Goal: Task Accomplishment & Management: Manage account settings

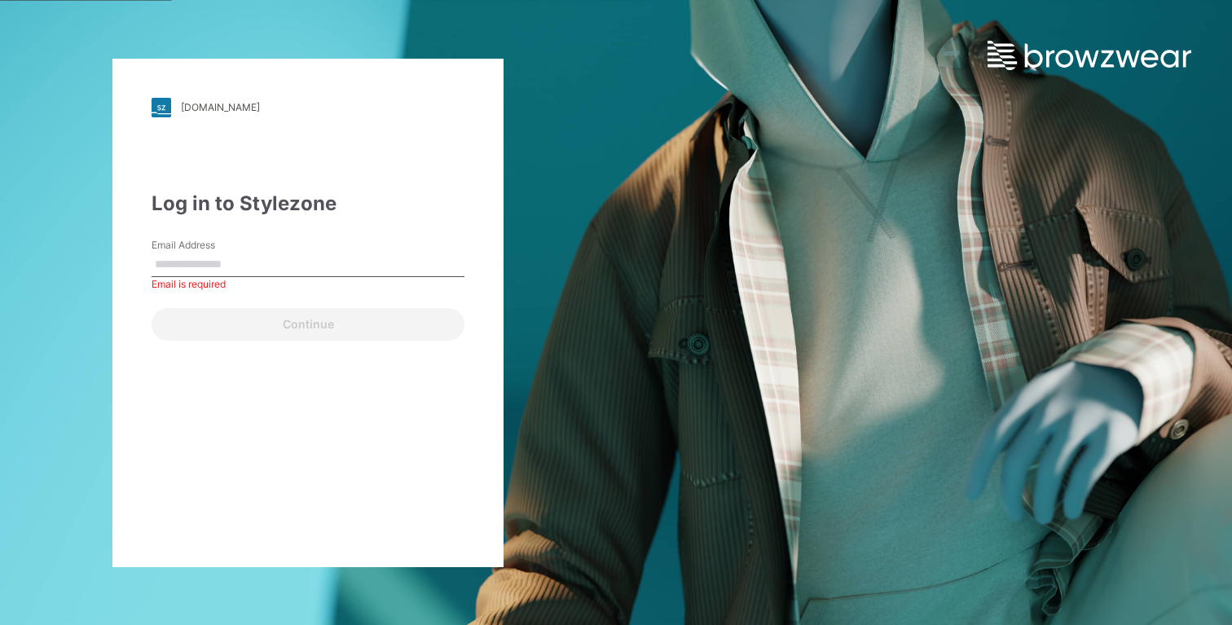
click at [275, 257] on input "Email Address" at bounding box center [308, 265] width 313 height 24
type input "**********"
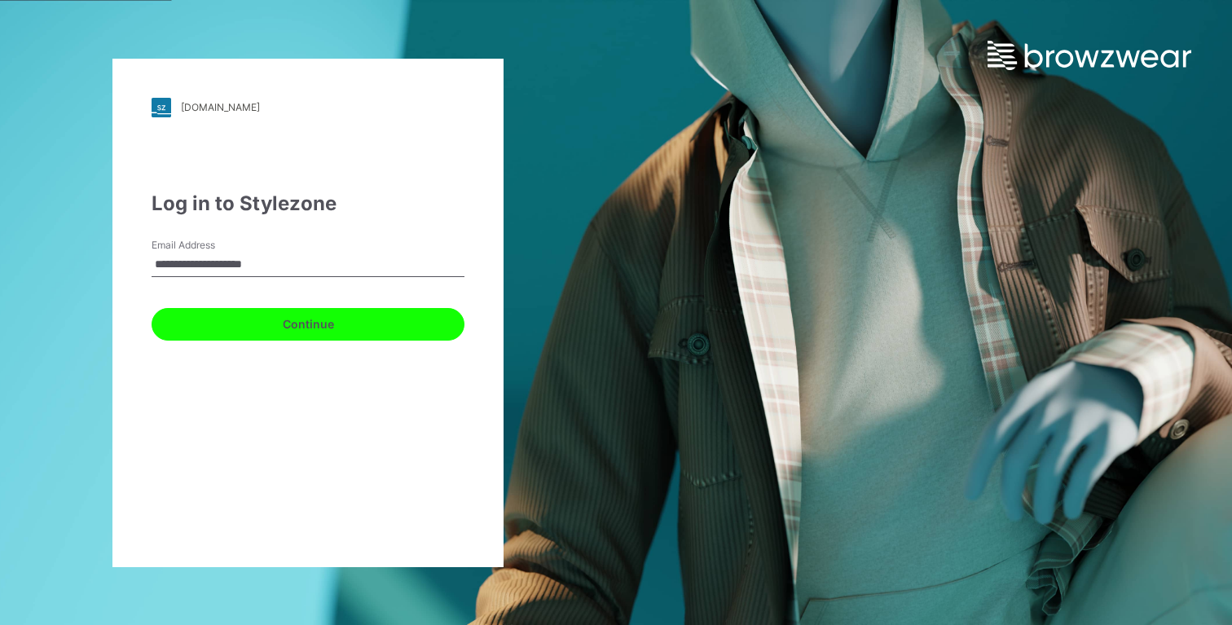
click at [318, 329] on button "Continue" at bounding box center [308, 324] width 313 height 33
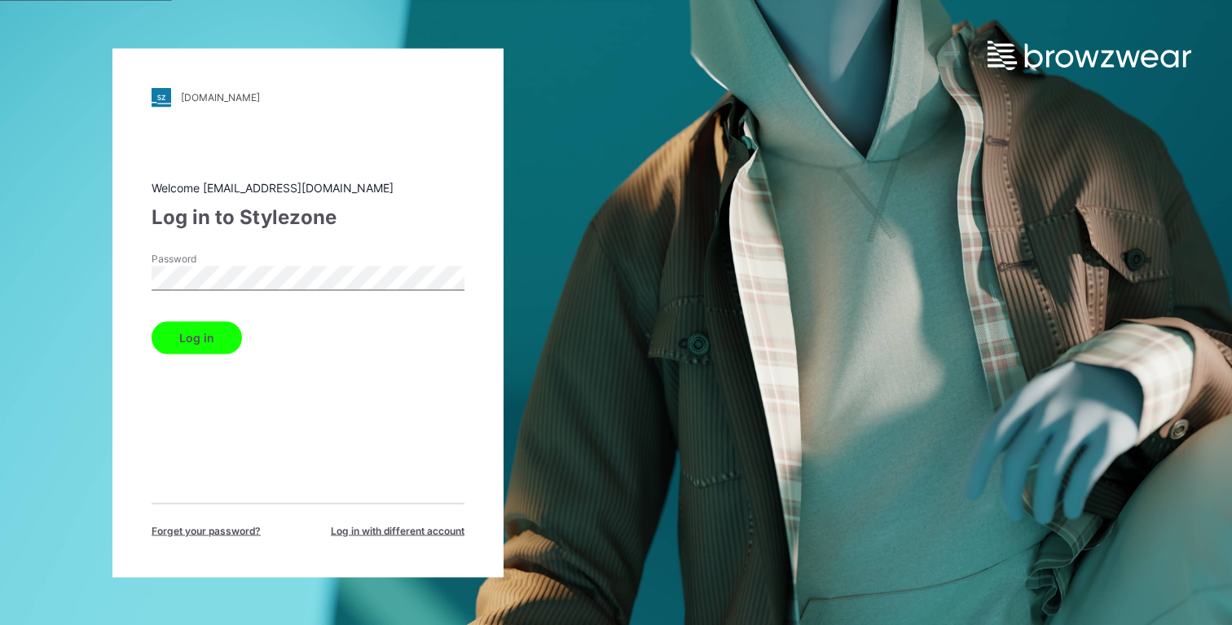
click at [179, 333] on button "Log in" at bounding box center [197, 337] width 90 height 33
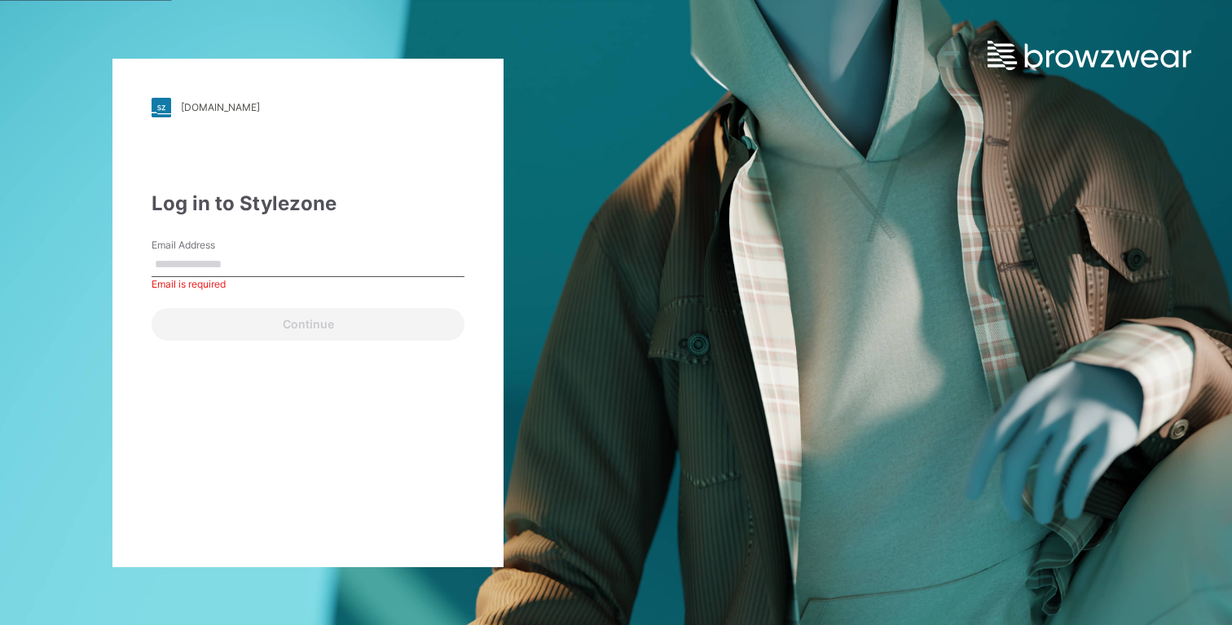
click at [240, 265] on input "Email Address" at bounding box center [308, 265] width 313 height 24
type input "**********"
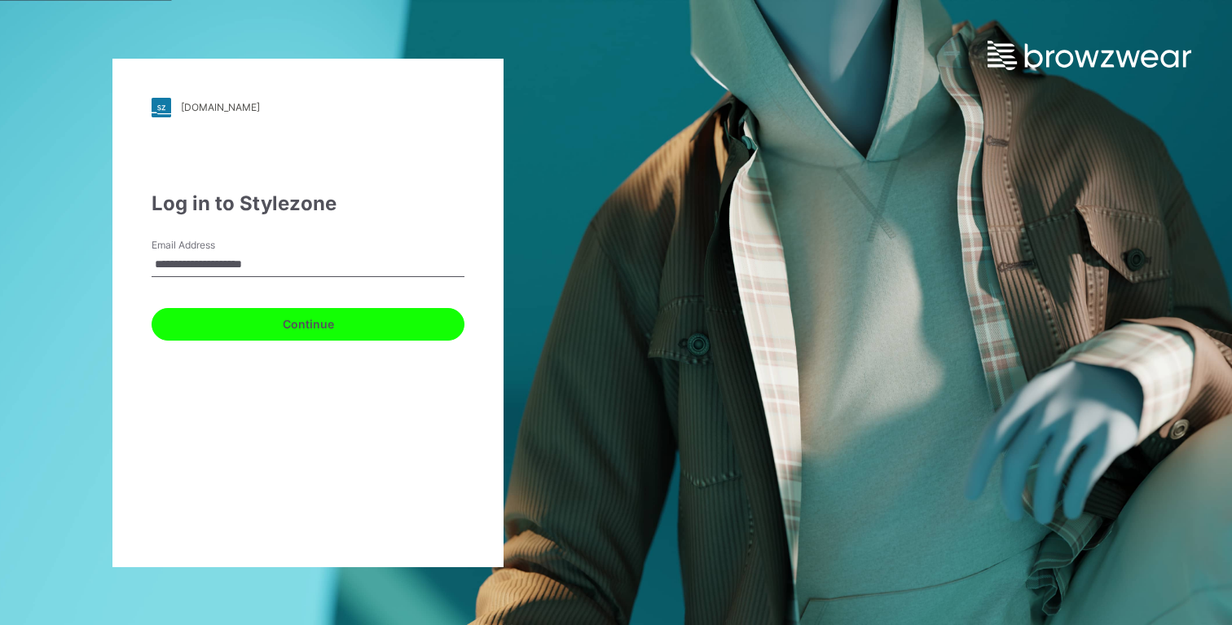
click at [318, 318] on button "Continue" at bounding box center [308, 324] width 313 height 33
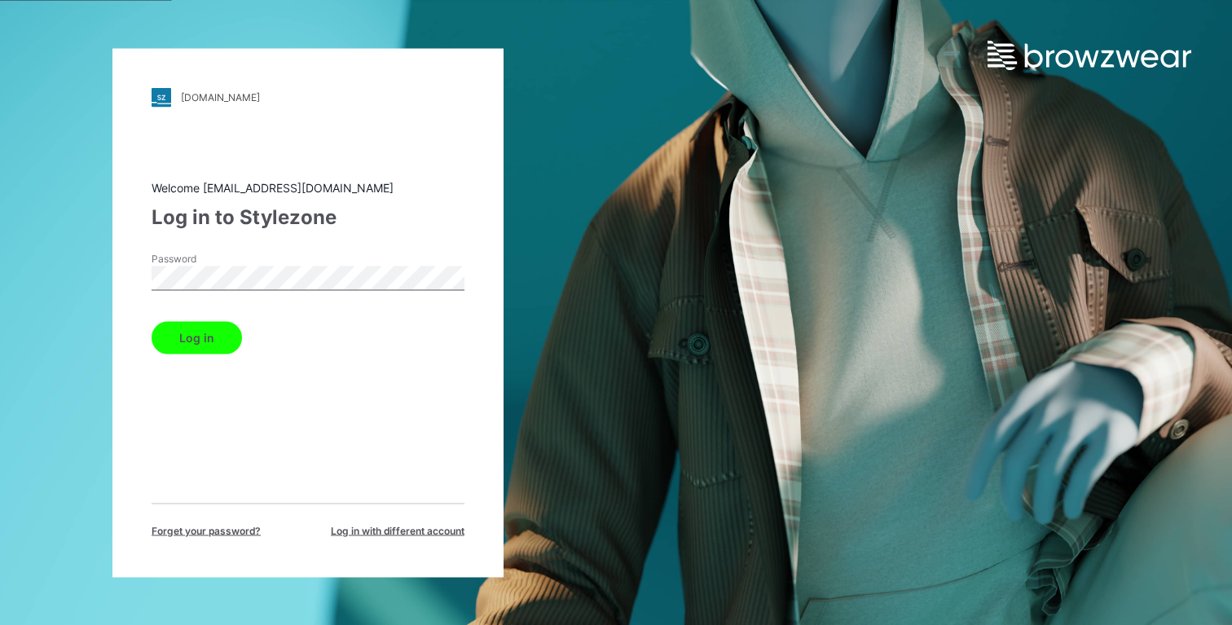
click at [205, 334] on button "Log in" at bounding box center [197, 337] width 90 height 33
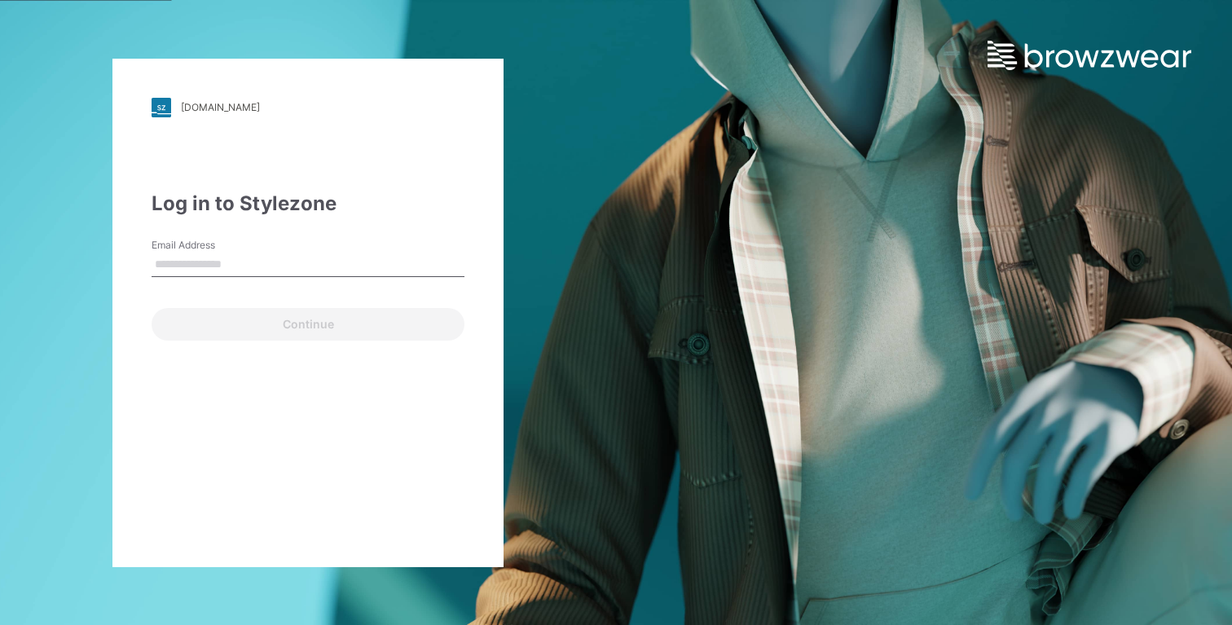
click at [248, 262] on input "Email Address" at bounding box center [308, 265] width 313 height 24
type input "**********"
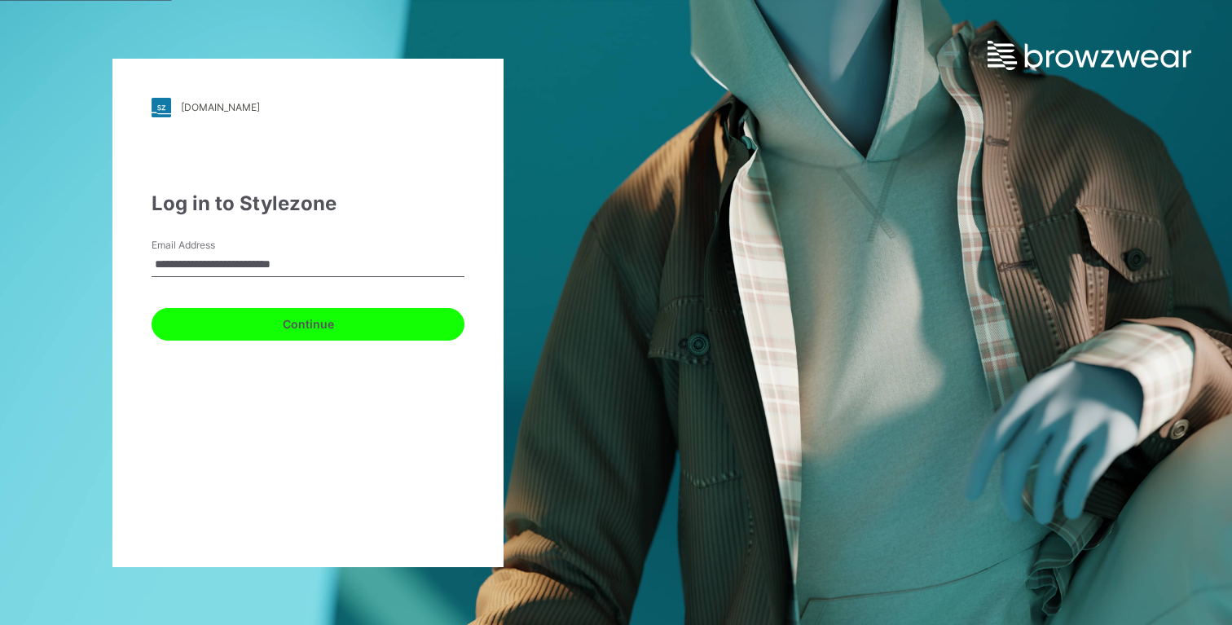
click at [374, 319] on button "Continue" at bounding box center [308, 324] width 313 height 33
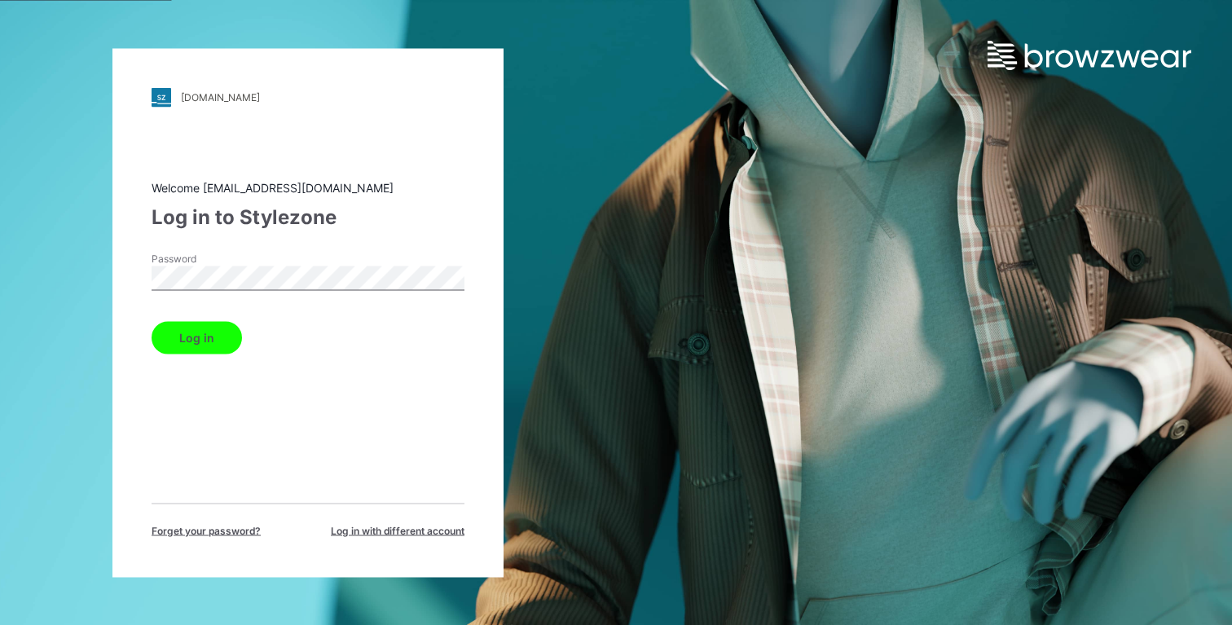
click at [221, 337] on button "Log in" at bounding box center [197, 337] width 90 height 33
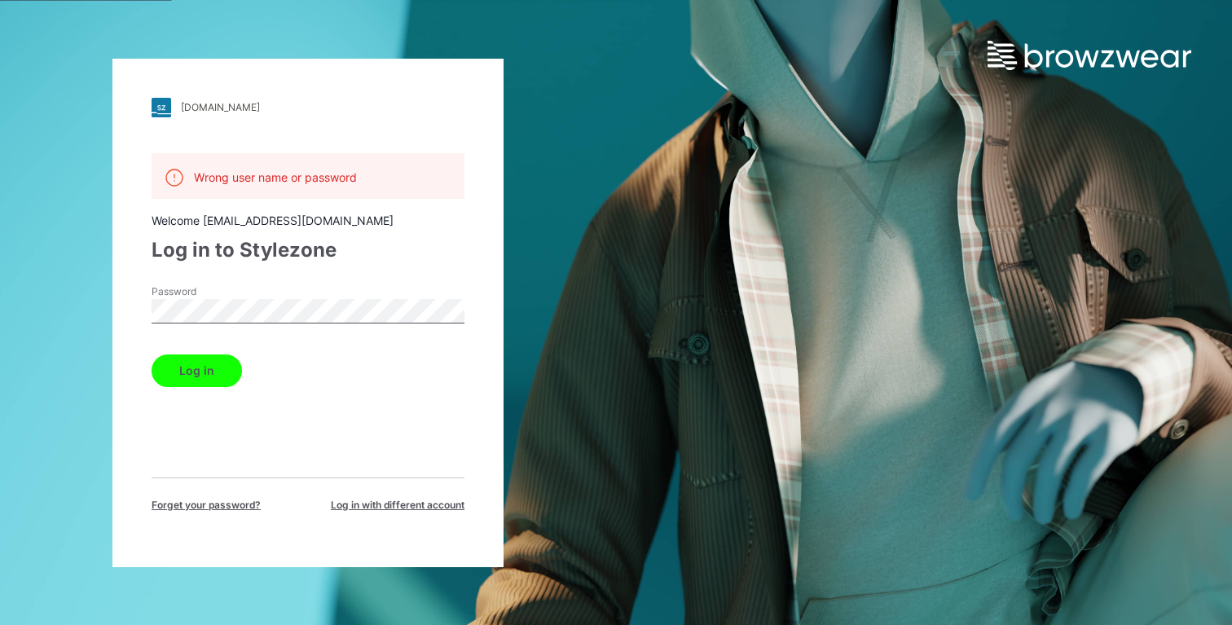
click at [419, 503] on span "Log in with different account" at bounding box center [398, 505] width 134 height 15
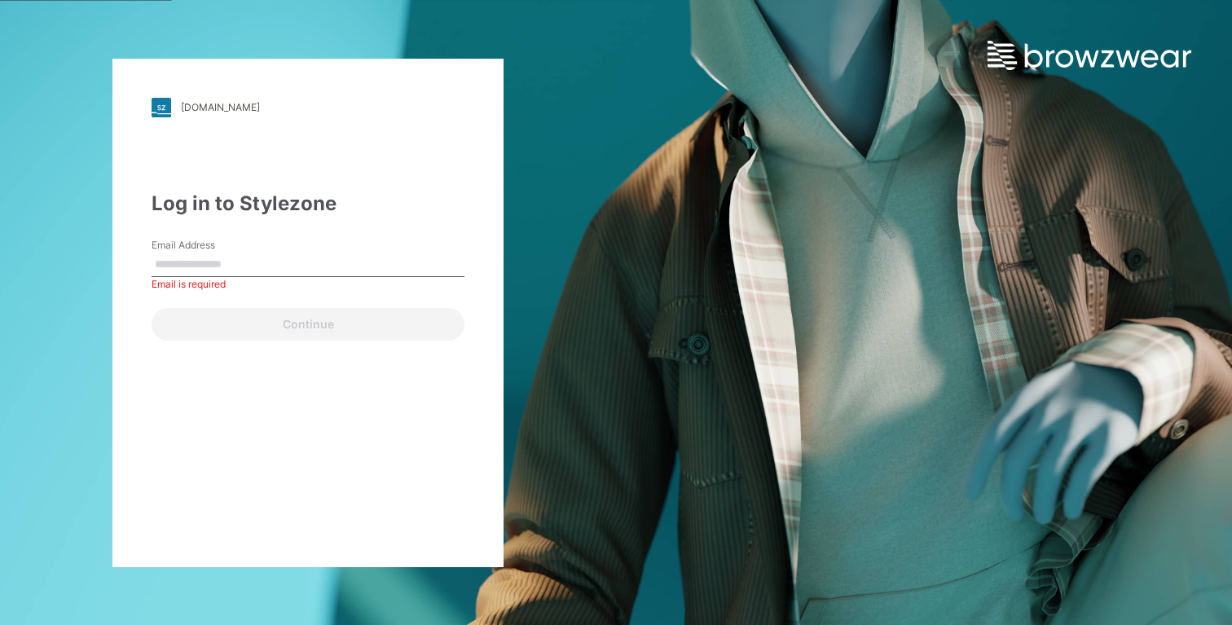
click at [230, 256] on input "Email Address" at bounding box center [308, 265] width 313 height 24
type input "**********"
click at [152, 308] on button "Continue" at bounding box center [308, 324] width 313 height 33
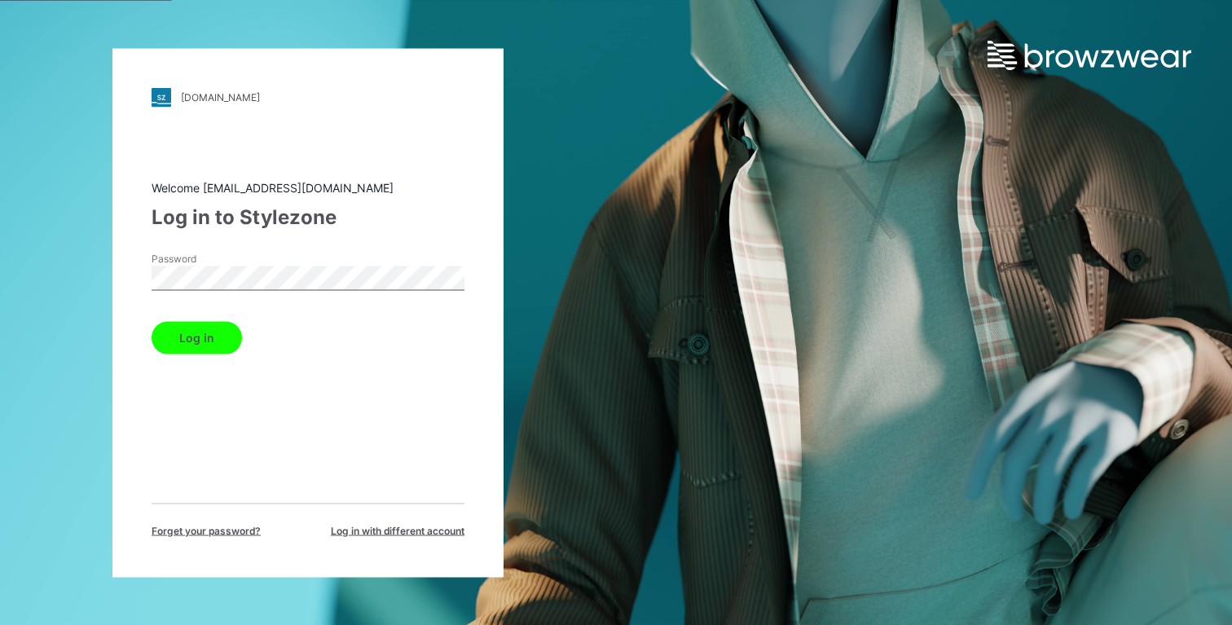
click at [219, 341] on button "Log in" at bounding box center [197, 337] width 90 height 33
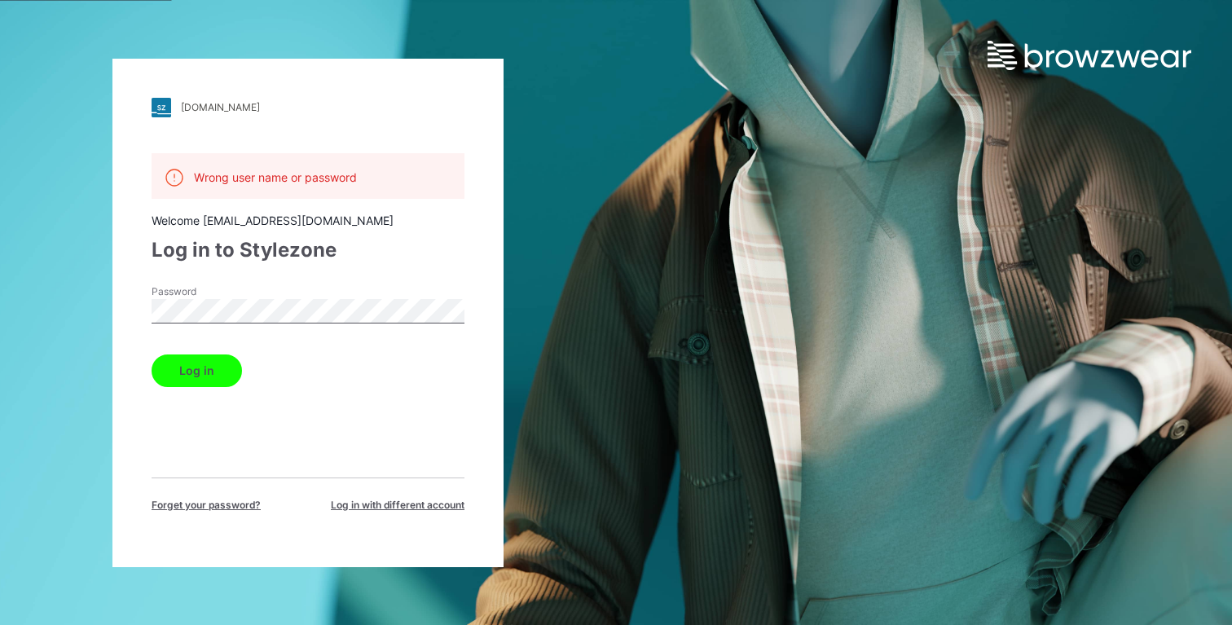
click at [204, 370] on button "Log in" at bounding box center [197, 370] width 90 height 33
click at [330, 396] on div "Wrong user name or password Welcome support@browzwear.com Log in to Stylezone P…" at bounding box center [308, 332] width 313 height 359
click at [342, 502] on span "Log in with different account" at bounding box center [398, 505] width 134 height 15
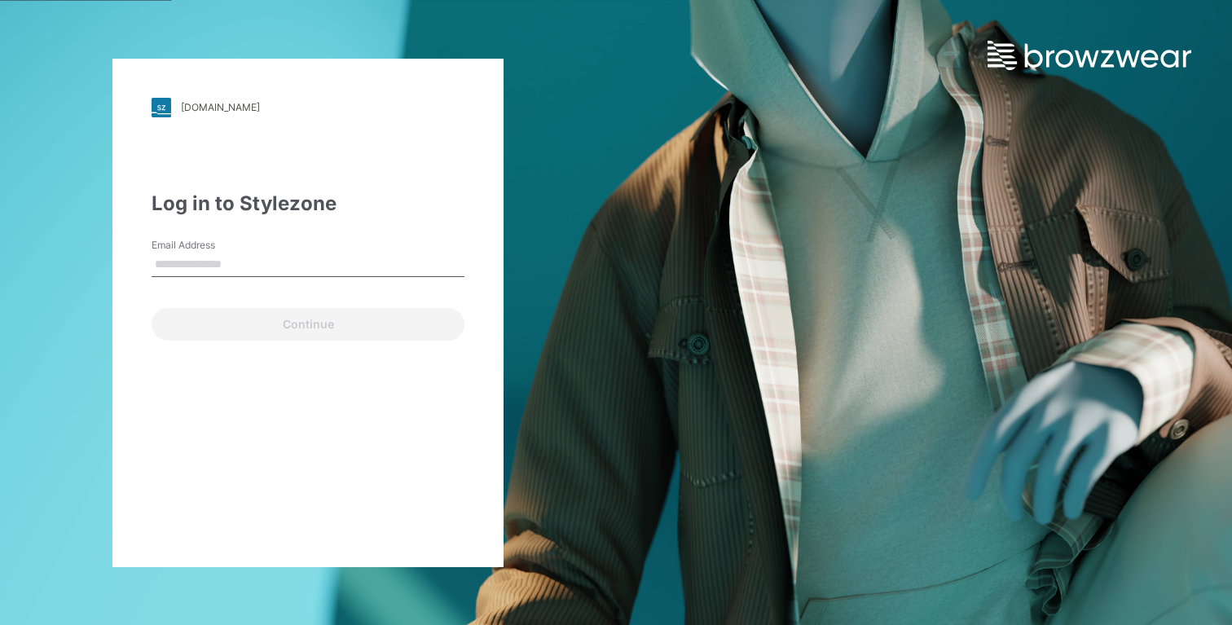
click at [342, 502] on div "ralphlauren.stylezone.com Loading... Log in to Stylezone Email Address Continue" at bounding box center [307, 313] width 391 height 508
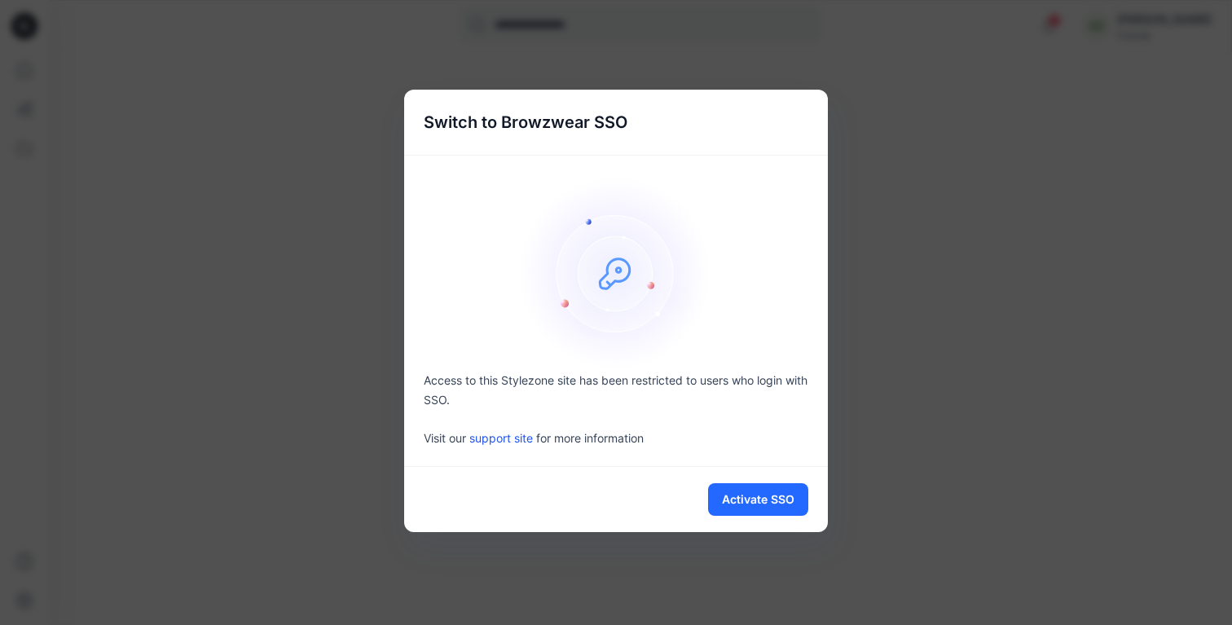
click at [860, 404] on div "Switch to Browzwear SSO Access to this Stylezone site has been restricted to us…" at bounding box center [616, 312] width 1232 height 625
click at [929, 386] on div "Switch to Browzwear SSO Access to this Stylezone site has been restricted to us…" at bounding box center [616, 312] width 1232 height 625
click at [784, 494] on button "Activate SSO" at bounding box center [758, 499] width 100 height 33
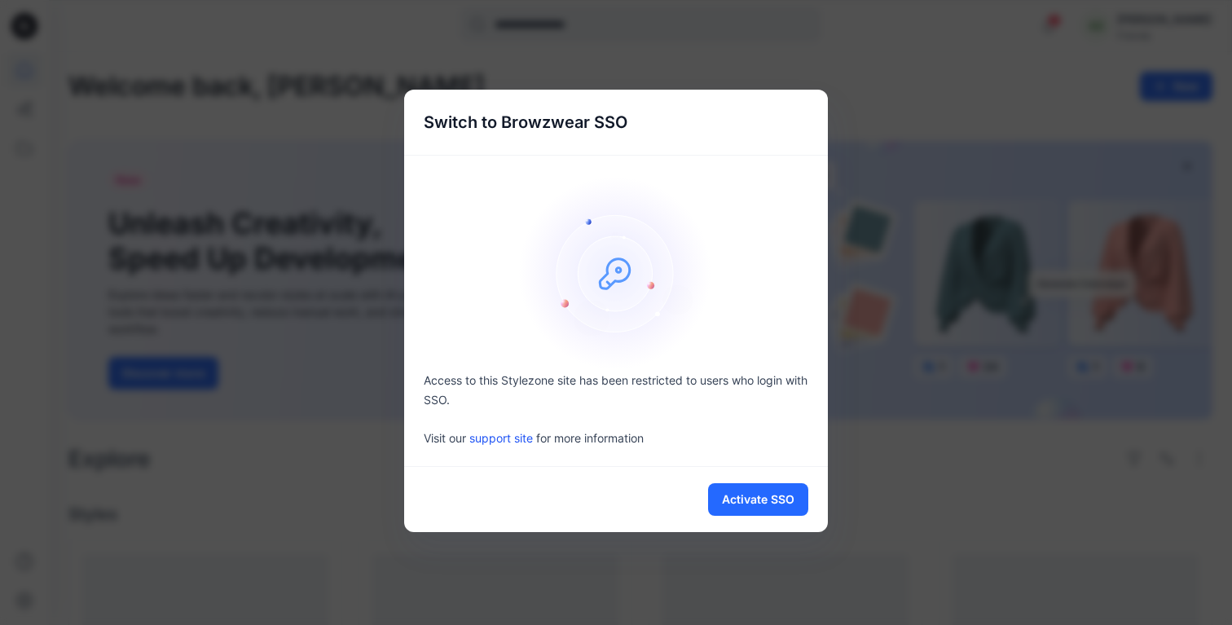
click at [883, 312] on div "Switch to Browzwear SSO Access to this Stylezone site has been restricted to us…" at bounding box center [616, 312] width 1232 height 625
click at [468, 552] on div "Switch to Browzwear SSO Access to this Stylezone site has been restricted to us…" at bounding box center [616, 312] width 1232 height 625
